Goal: Task Accomplishment & Management: Manage account settings

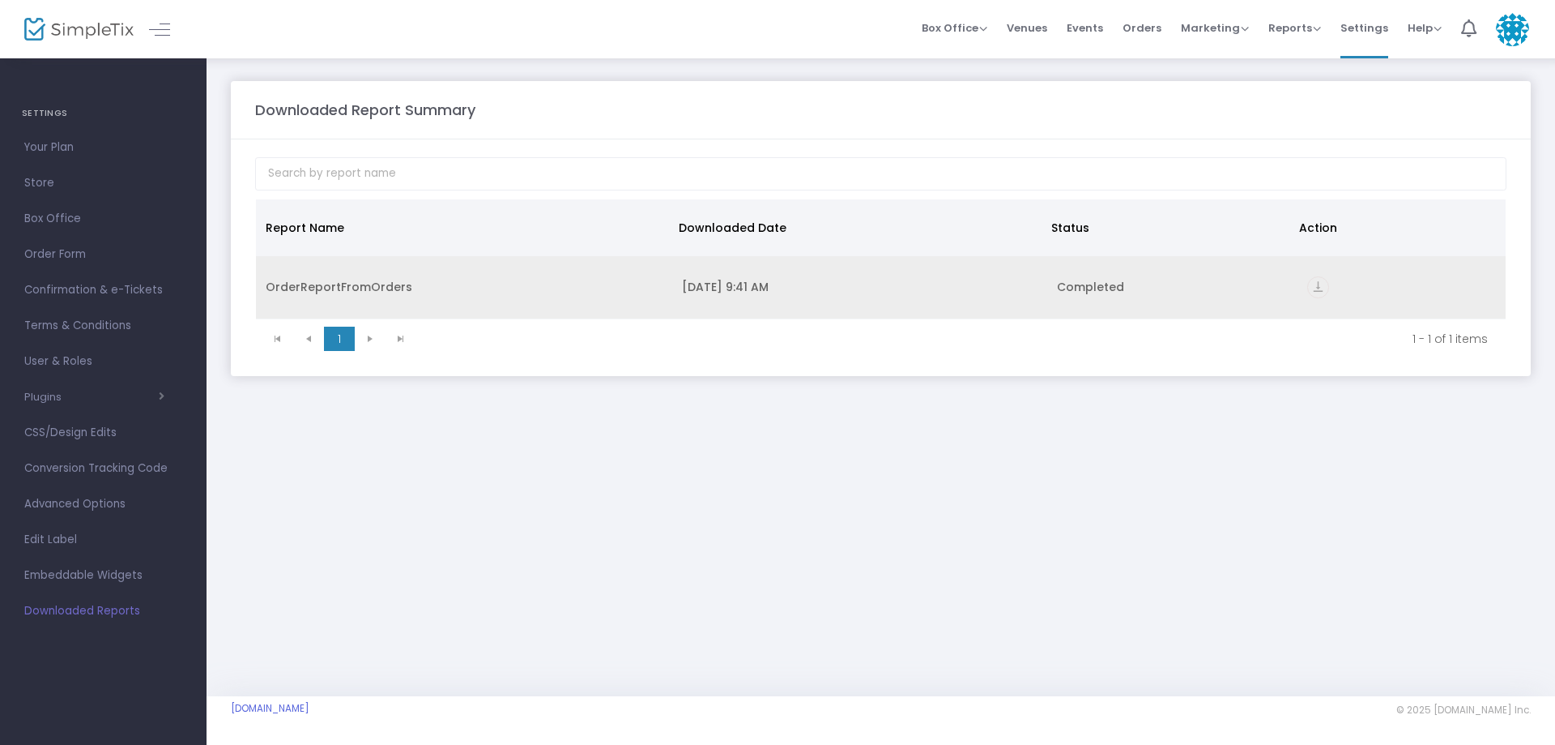
click at [1318, 289] on icon "vertical_align_bottom" at bounding box center [1319, 287] width 22 height 22
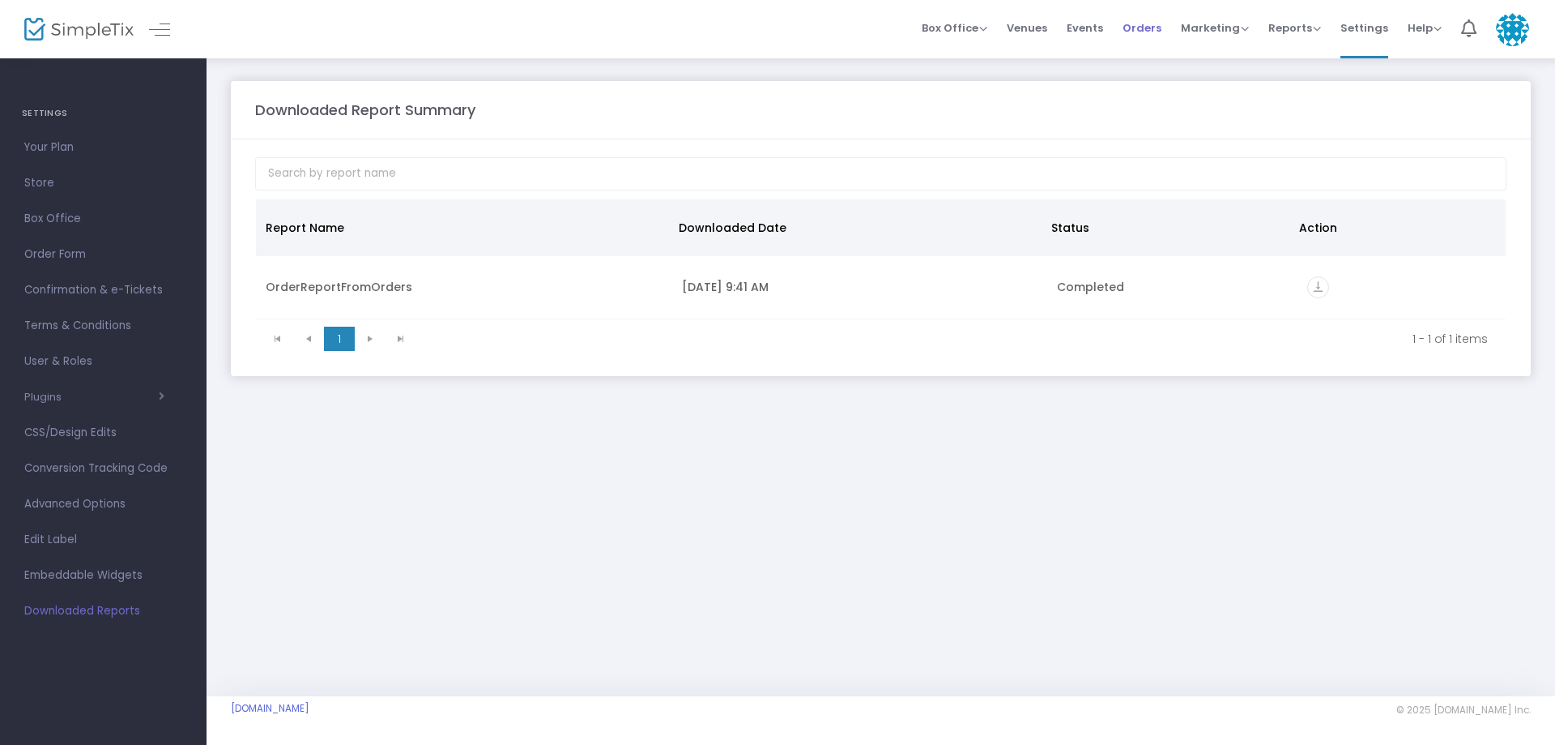
click at [1154, 28] on span "Orders" at bounding box center [1142, 27] width 39 height 41
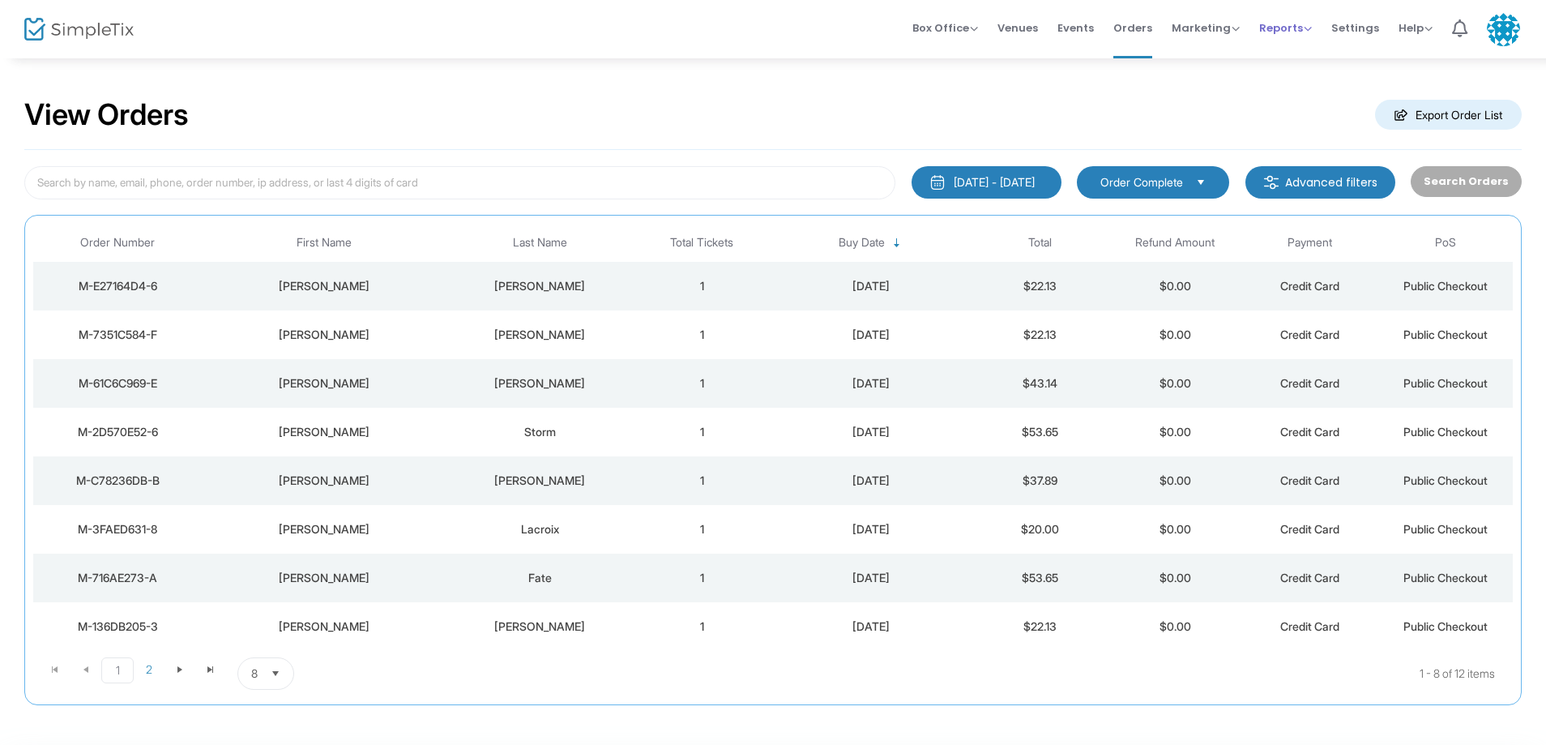
click at [1272, 28] on span "Reports" at bounding box center [1285, 27] width 53 height 15
click at [1302, 79] on li "Sales Reports" at bounding box center [1311, 86] width 105 height 32
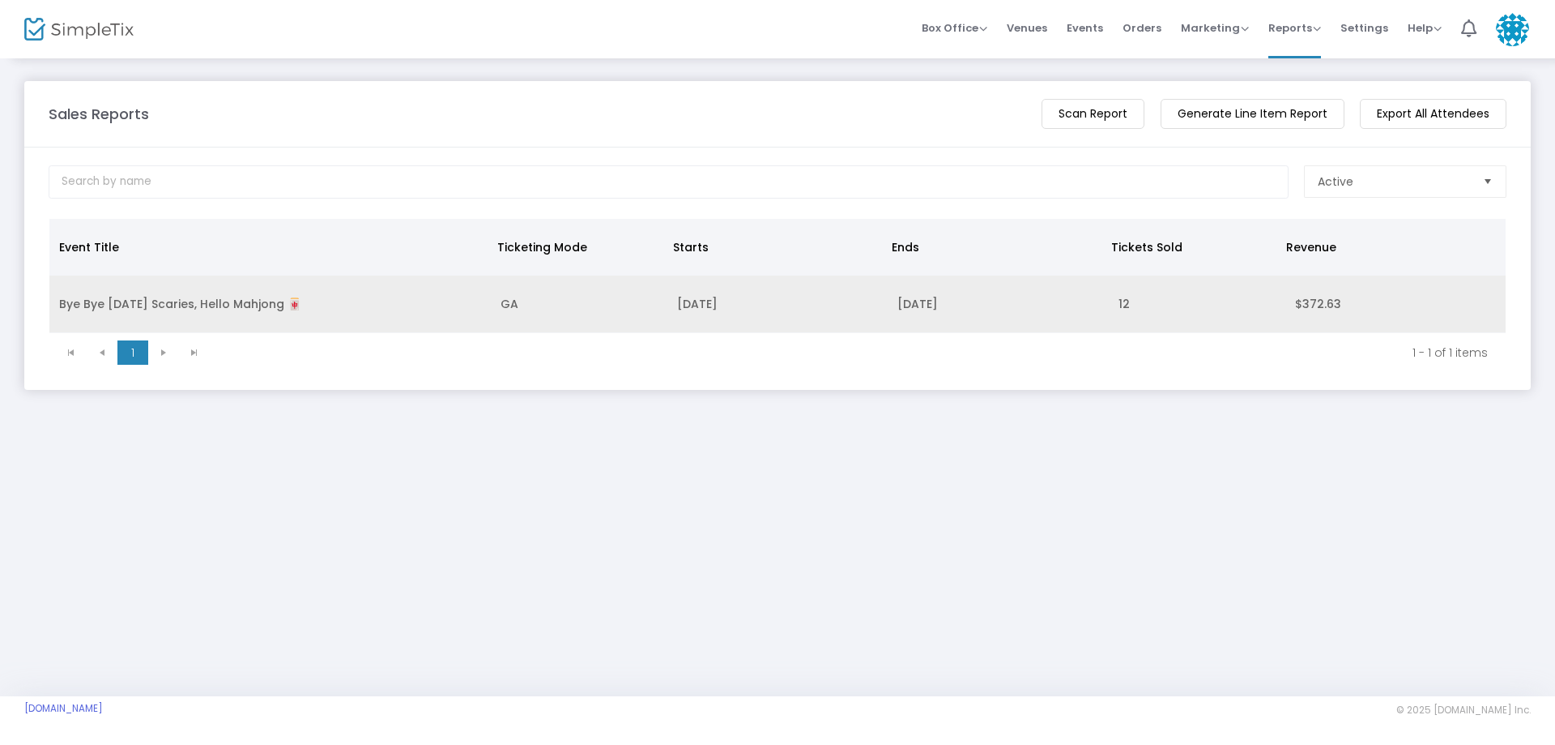
click at [752, 298] on td "[DATE]" at bounding box center [778, 304] width 220 height 58
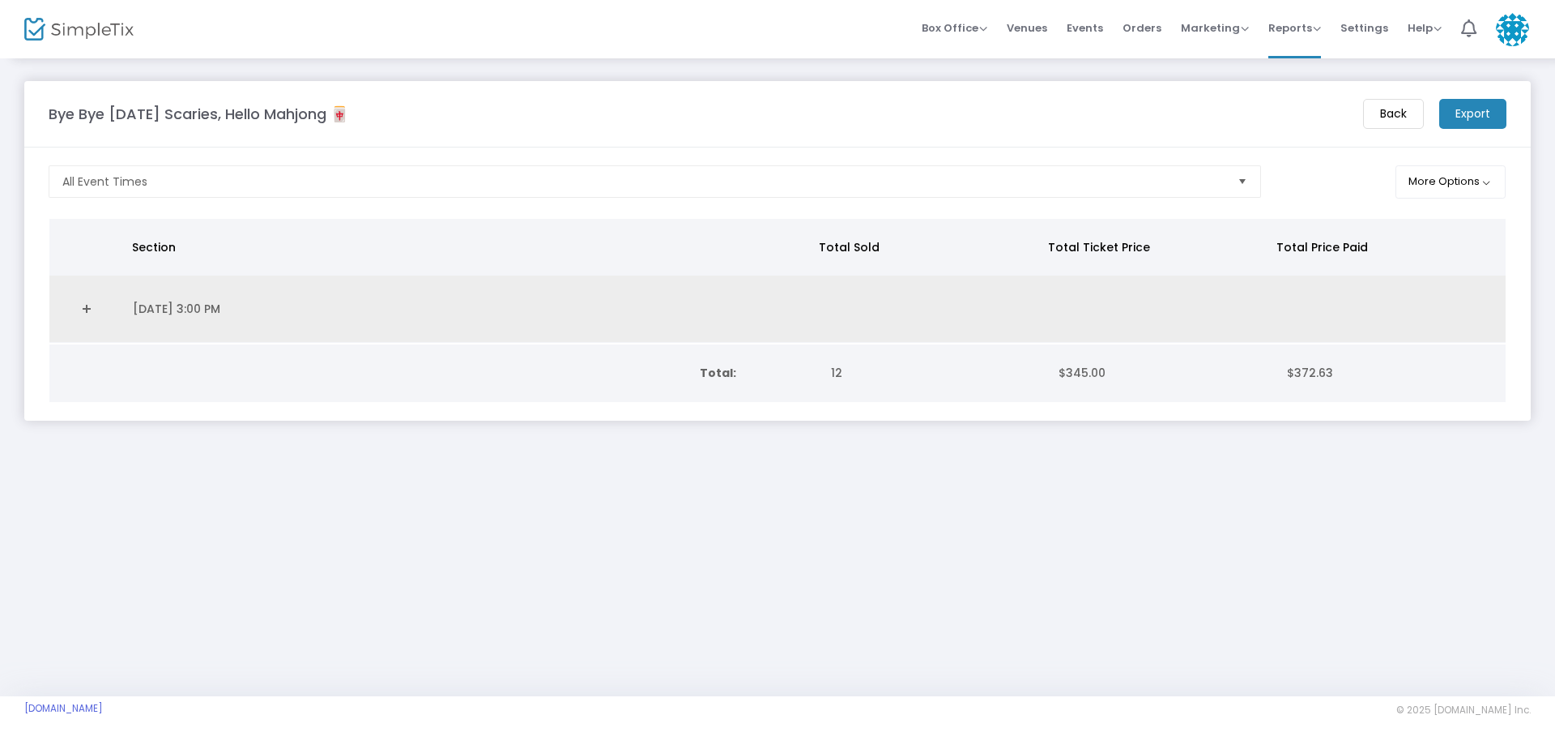
click at [87, 310] on link "Expand Details" at bounding box center [86, 309] width 54 height 26
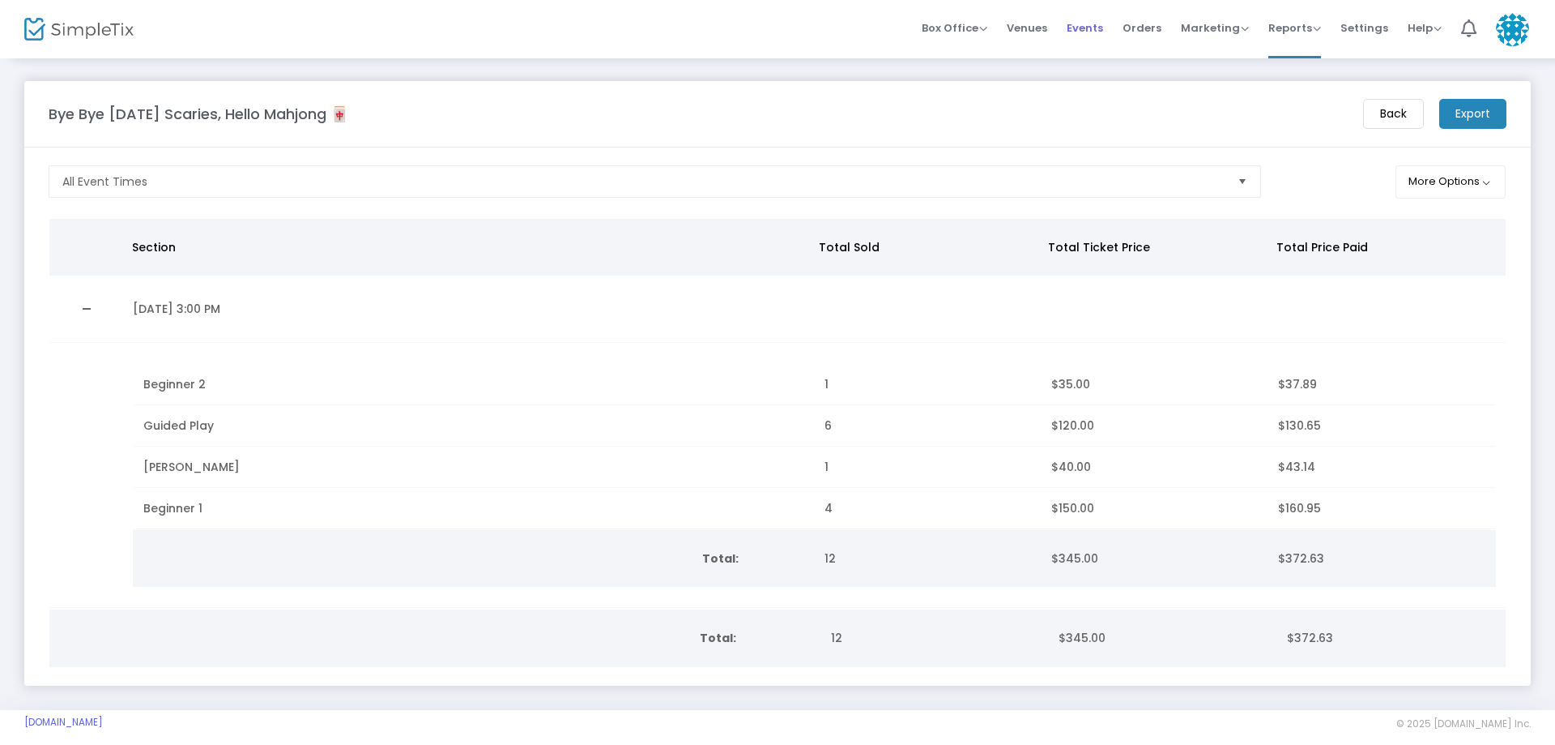
click at [1103, 30] on span "Events" at bounding box center [1085, 27] width 36 height 41
